Goal: Find specific page/section: Find specific page/section

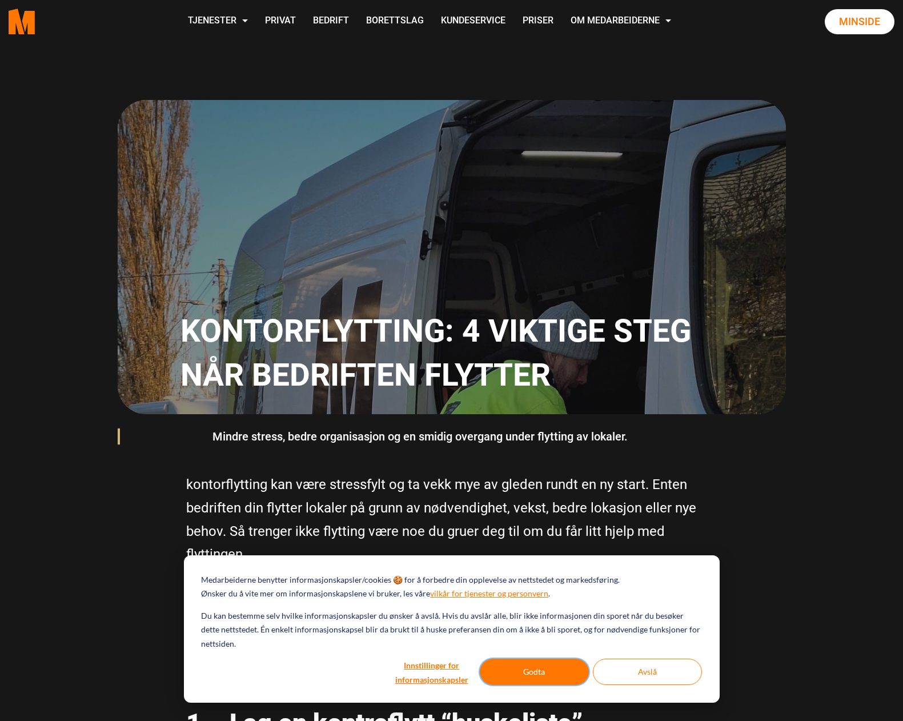
click at [568, 683] on button "Godta" at bounding box center [534, 672] width 109 height 26
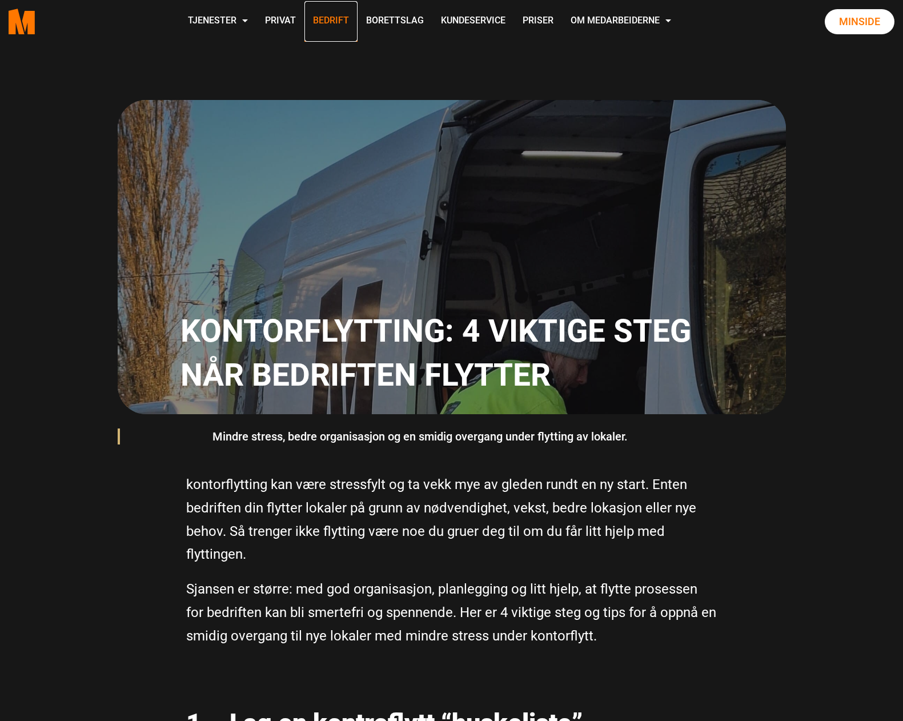
click at [343, 15] on link "Bedrift" at bounding box center [330, 21] width 53 height 41
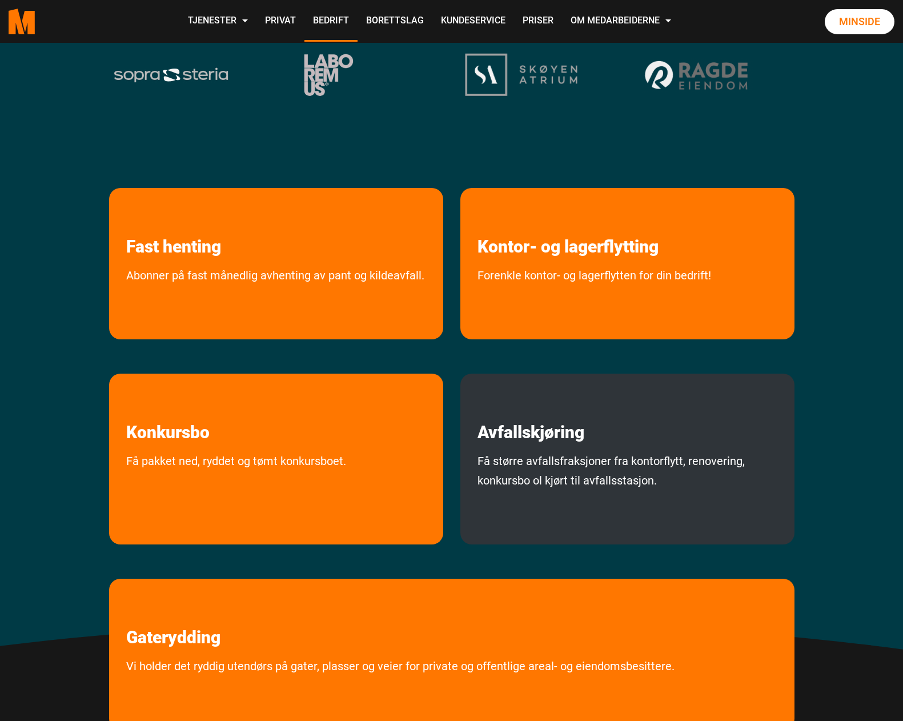
scroll to position [400, 0]
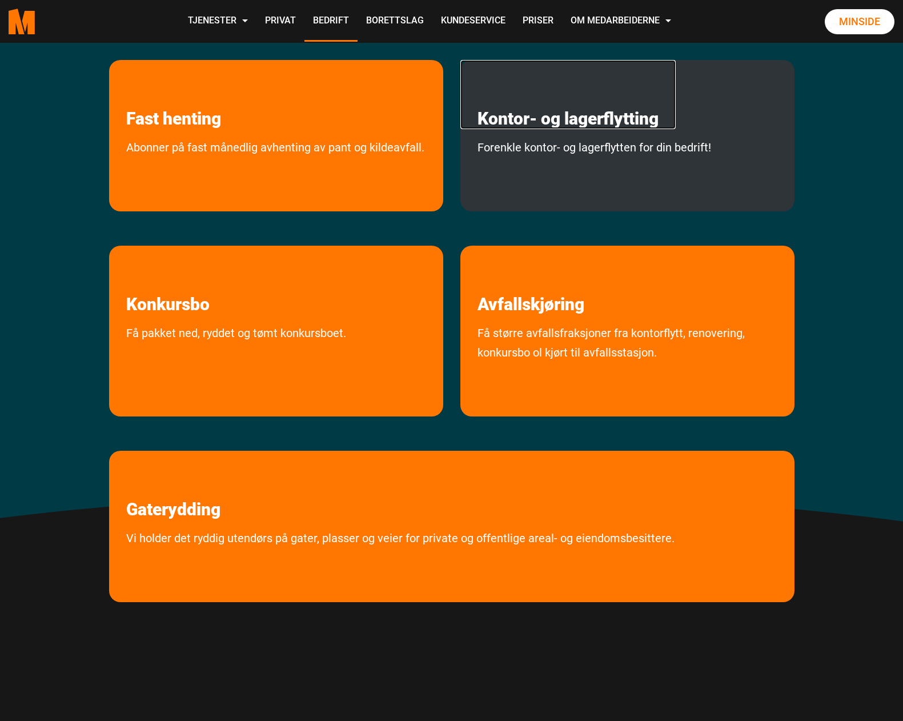
click at [549, 116] on link "Kontor- og lagerflytting" at bounding box center [567, 94] width 215 height 69
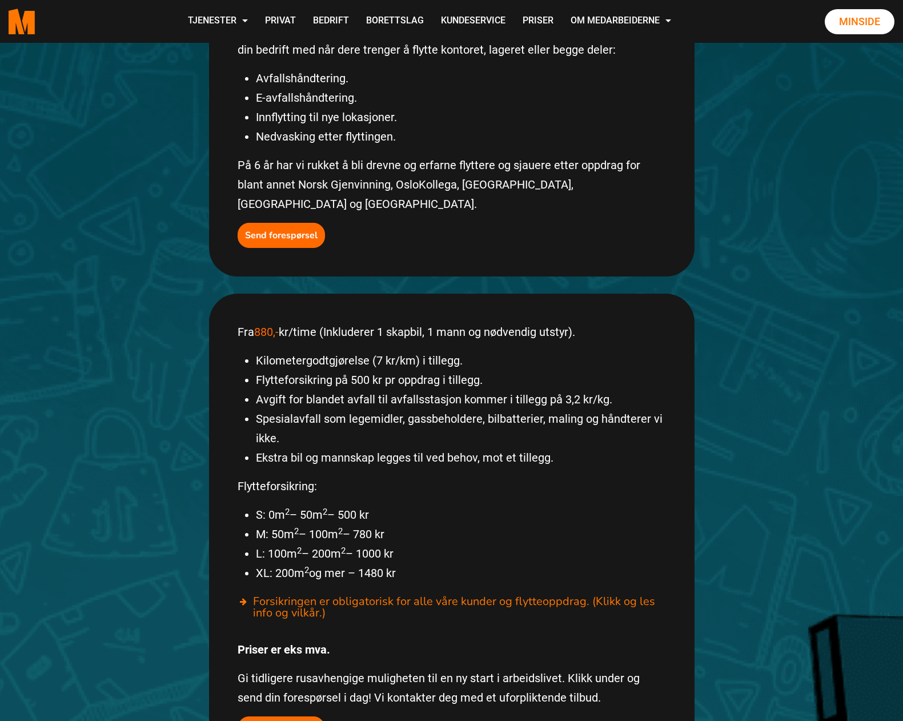
scroll to position [400, 0]
